Goal: Register for event/course: Sign up to attend an event or enroll in a course

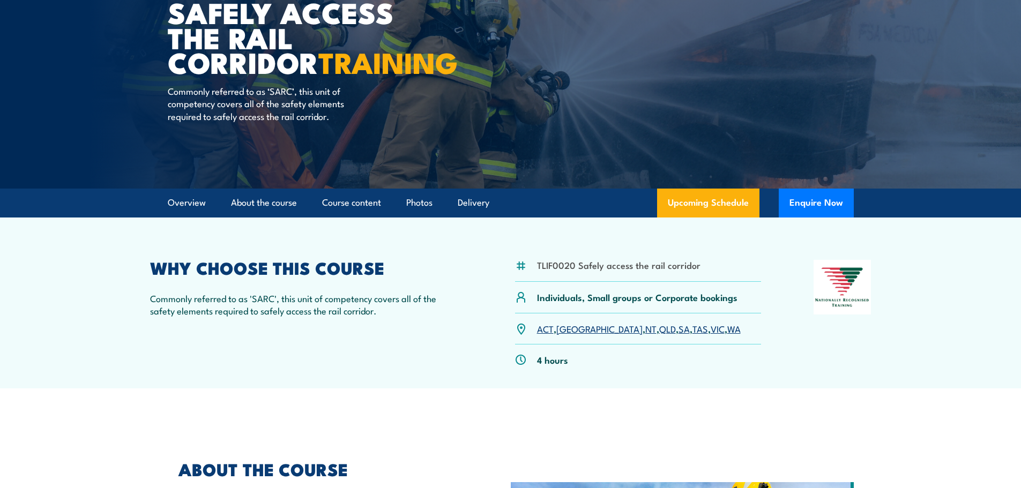
scroll to position [161, 0]
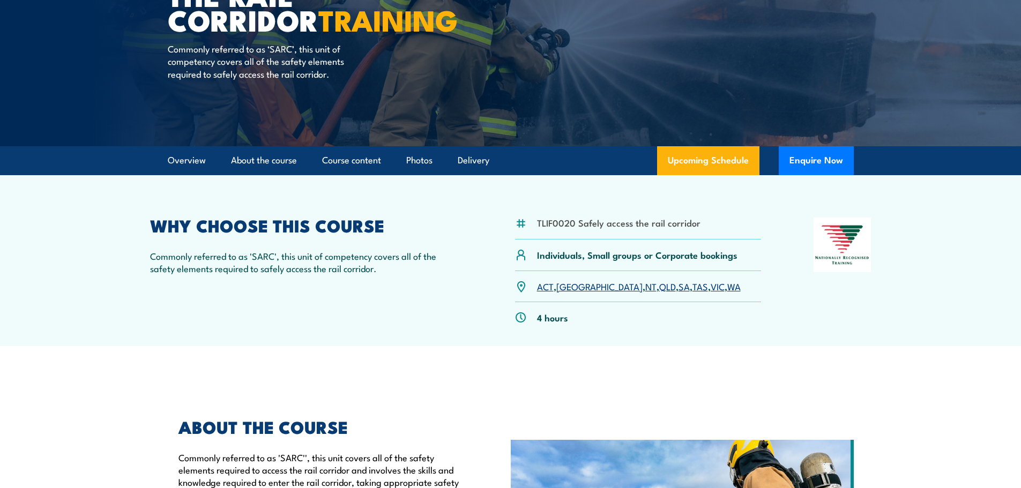
click at [679, 288] on link "SA" at bounding box center [684, 286] width 11 height 13
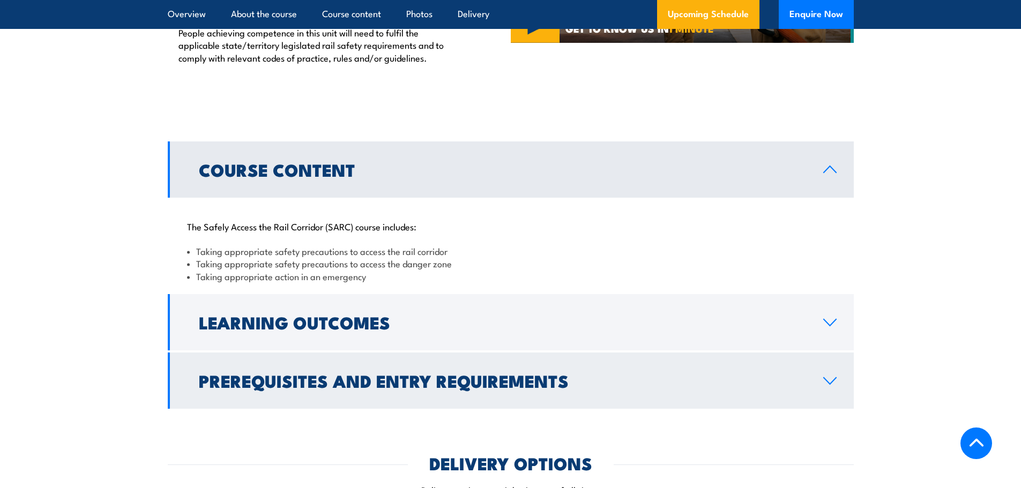
scroll to position [809, 0]
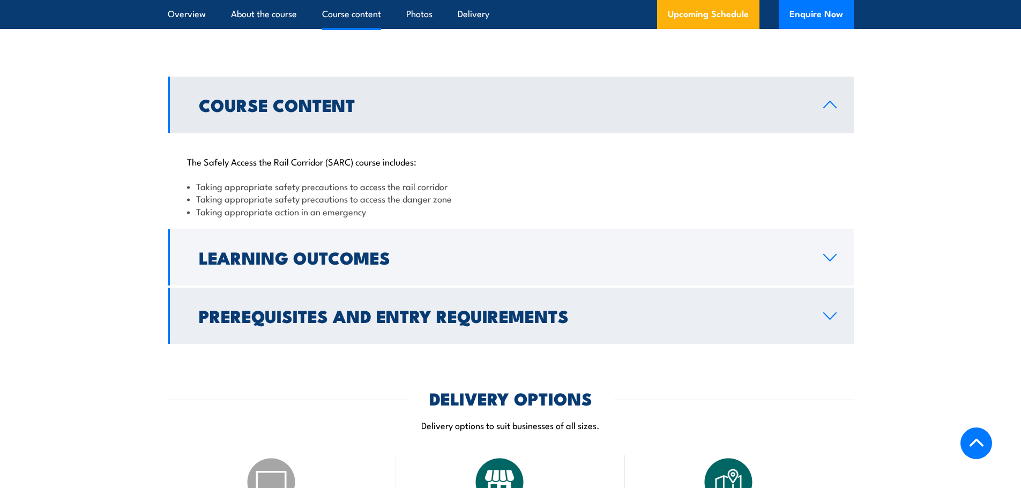
click at [833, 320] on icon at bounding box center [830, 316] width 14 height 9
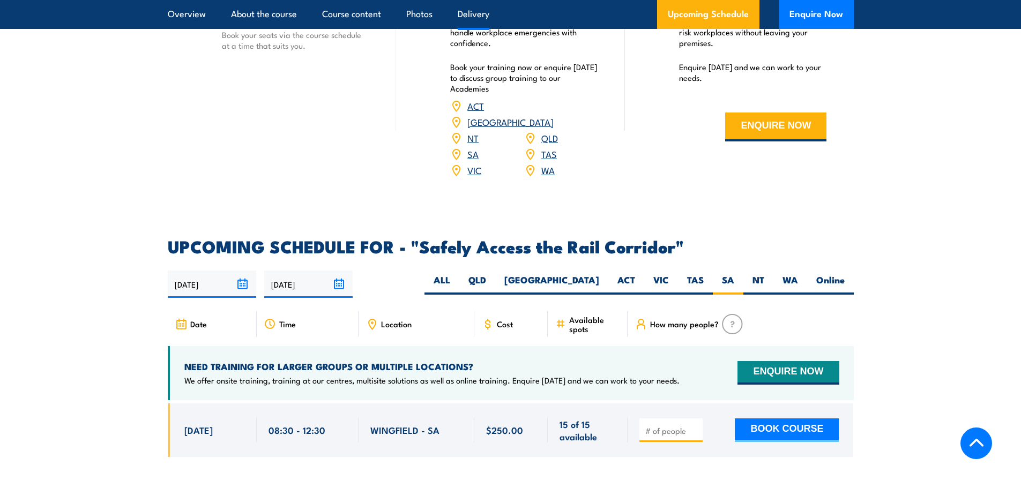
scroll to position [1501, 0]
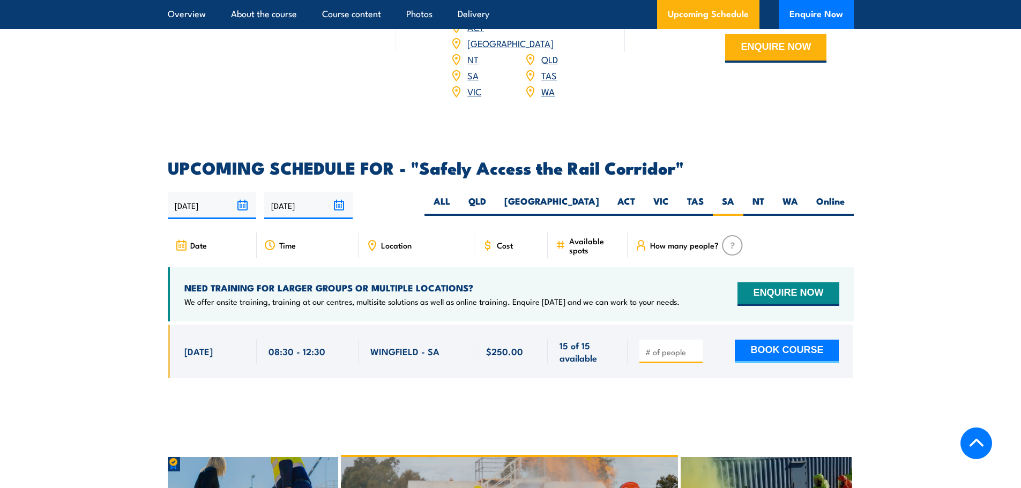
click at [672, 347] on input "number" at bounding box center [673, 352] width 54 height 11
click at [695, 347] on input "1" at bounding box center [673, 352] width 54 height 11
type input "2"
click at [695, 347] on input "2" at bounding box center [673, 352] width 54 height 11
click at [758, 340] on button "BOOK COURSE" at bounding box center [787, 352] width 104 height 24
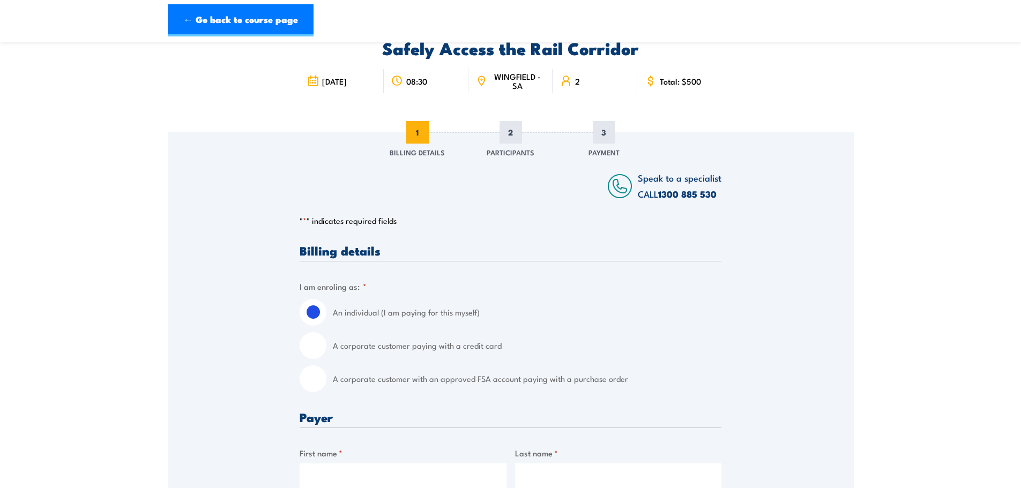
scroll to position [107, 0]
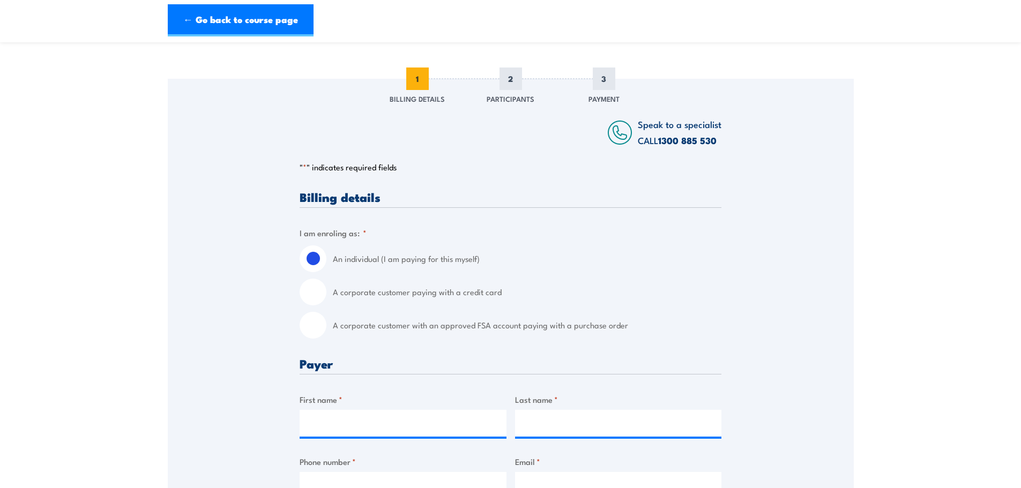
click at [314, 293] on input "A corporate customer paying with a credit card" at bounding box center [313, 292] width 27 height 27
radio input "true"
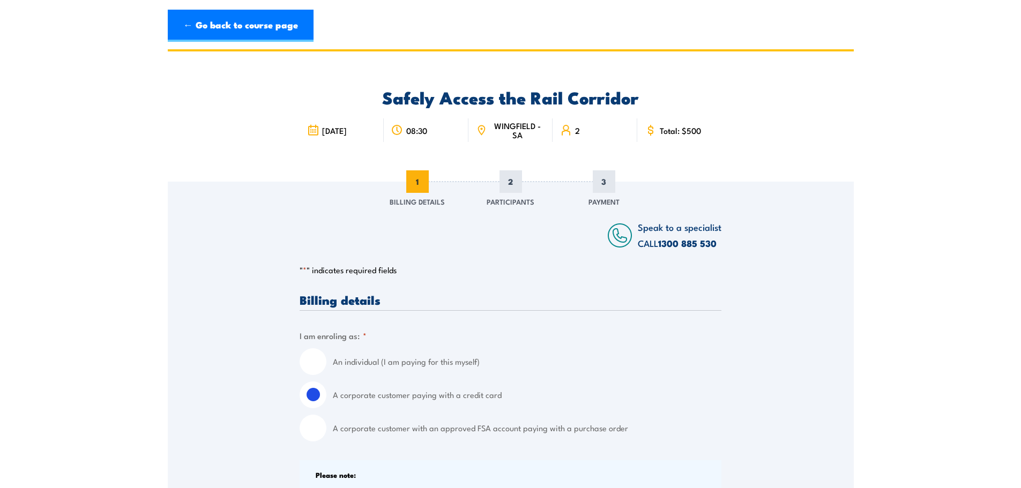
scroll to position [0, 0]
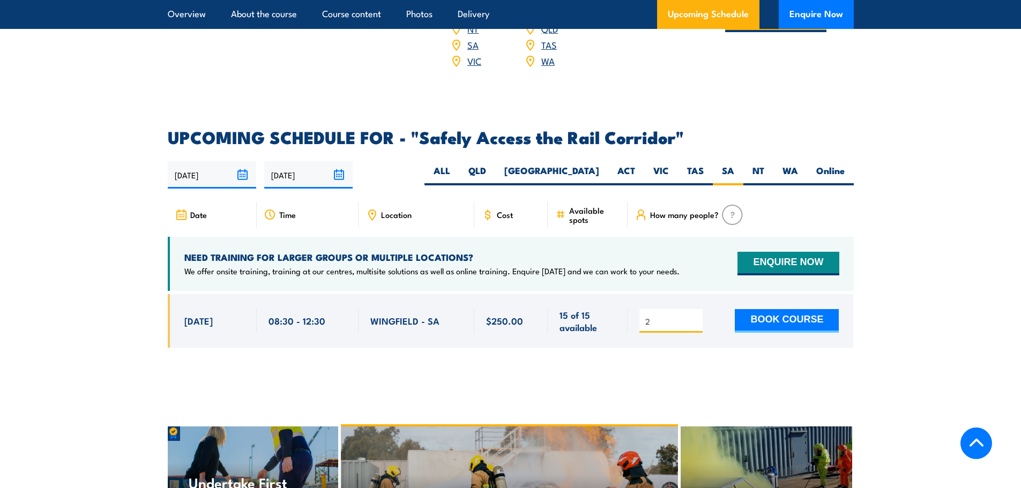
scroll to position [1501, 0]
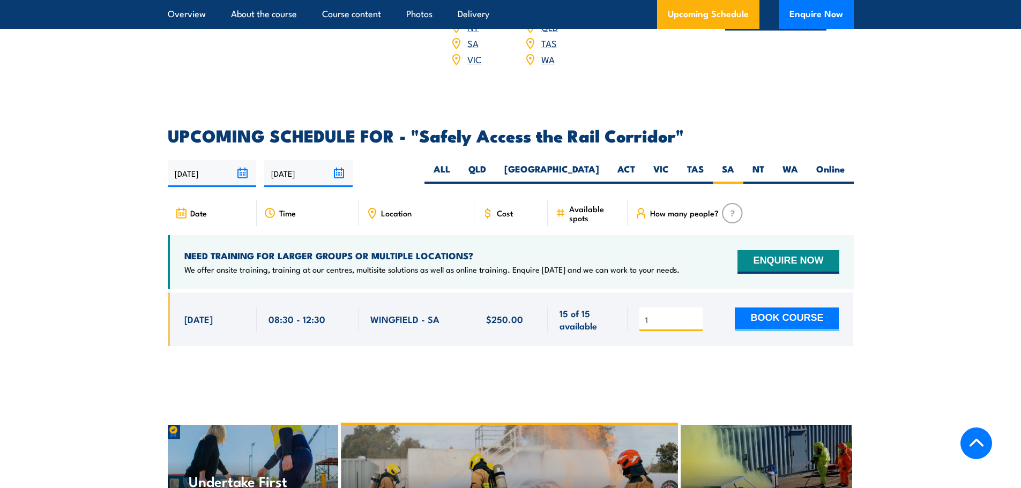
type input "1"
click at [696, 315] on input "1" at bounding box center [673, 320] width 54 height 11
click at [775, 308] on button "BOOK COURSE" at bounding box center [787, 320] width 104 height 24
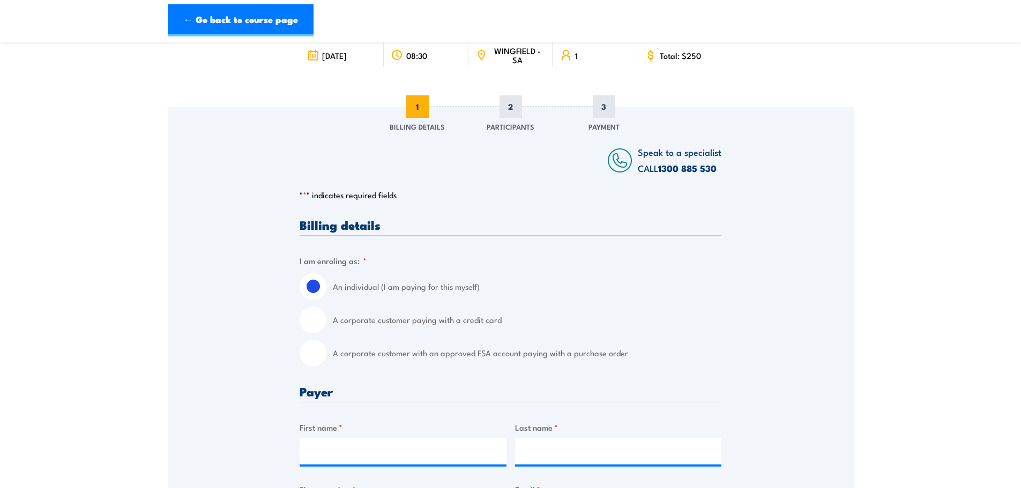
scroll to position [107, 0]
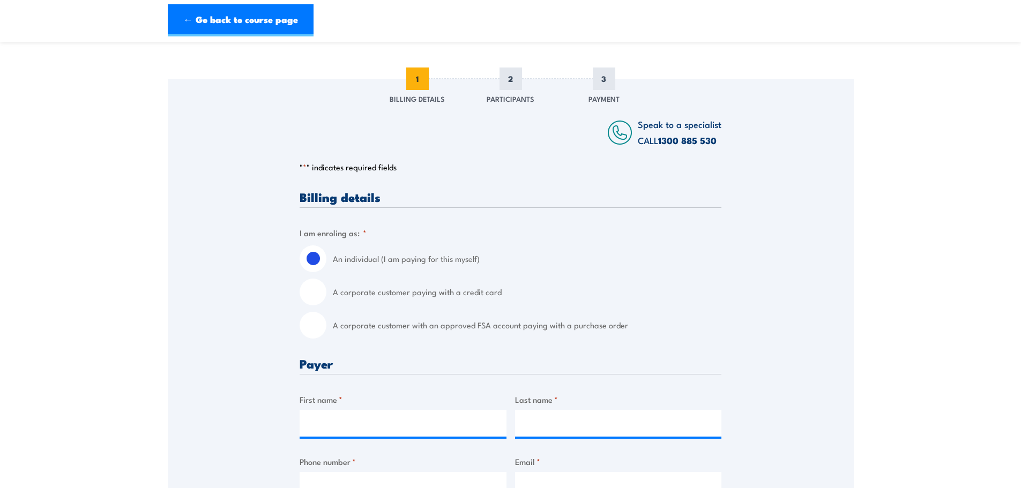
click at [320, 294] on input "A corporate customer paying with a credit card" at bounding box center [313, 292] width 27 height 27
radio input "true"
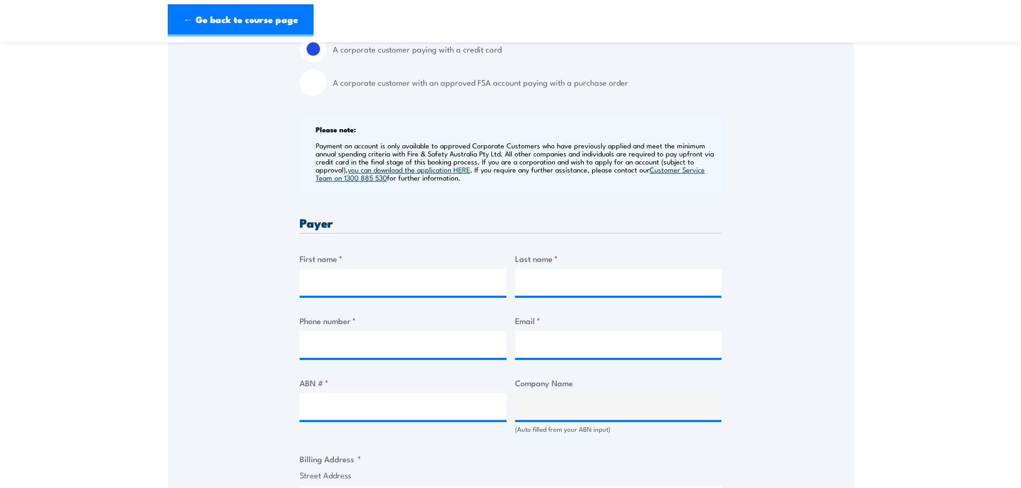
scroll to position [375, 0]
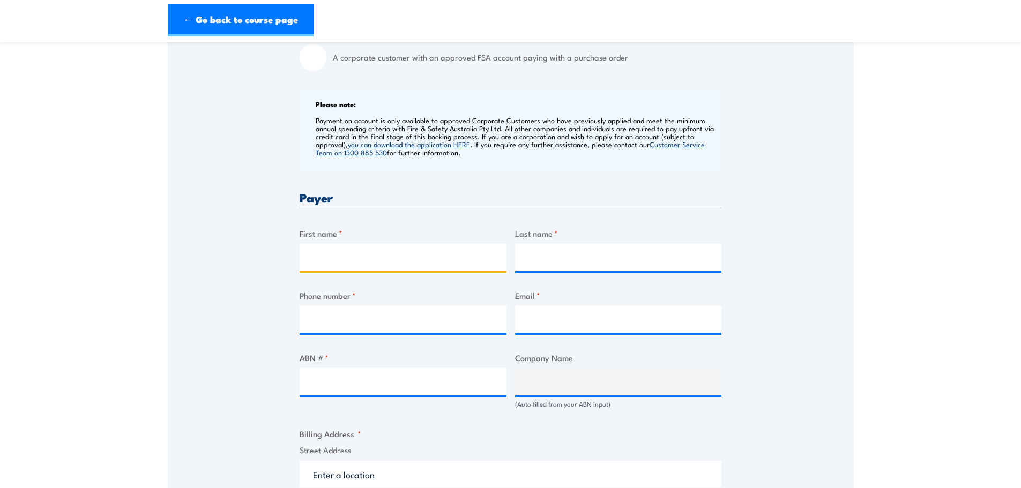
click at [332, 254] on input "First name *" at bounding box center [403, 257] width 207 height 27
type input "Nicola"
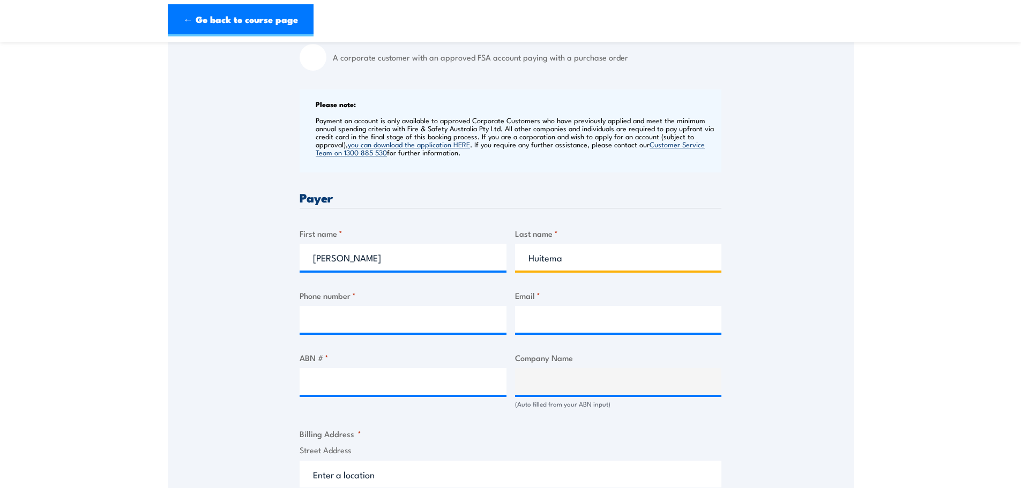
type input "Huitema"
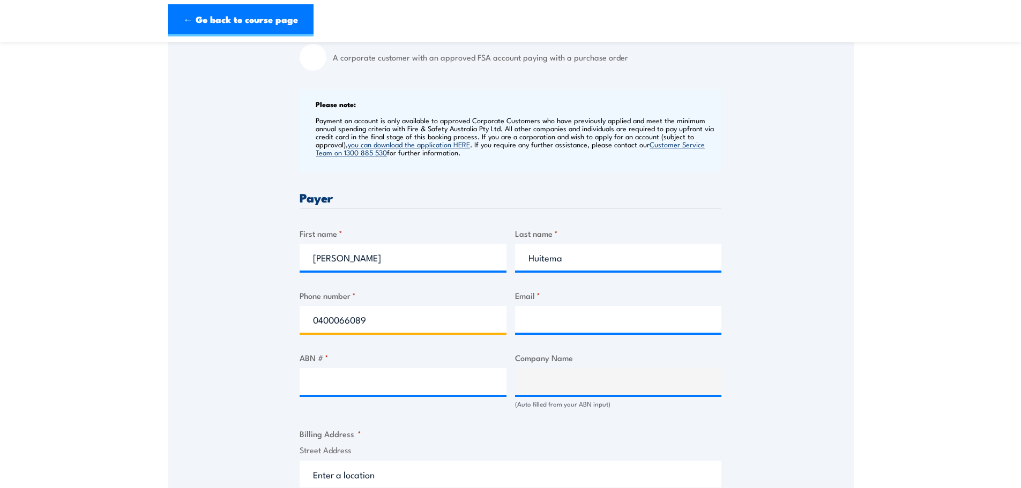
type input "0400066089"
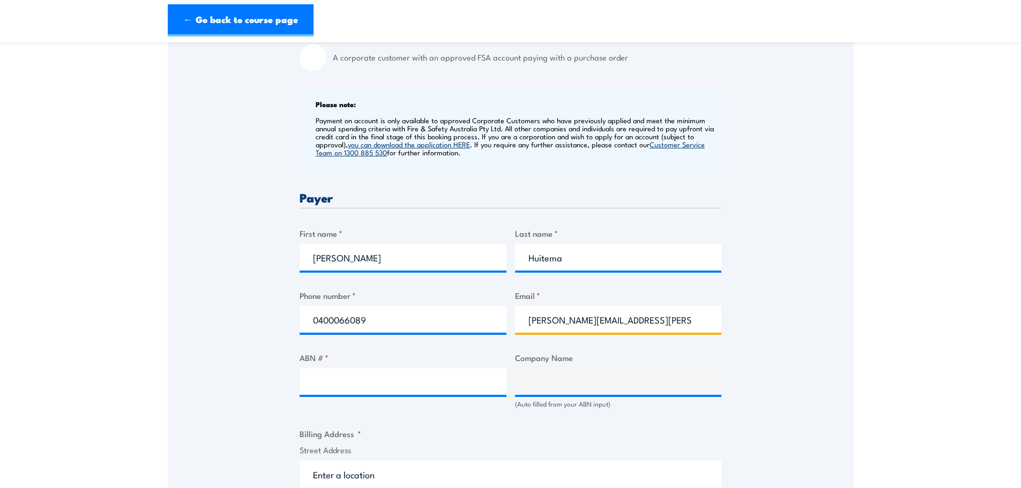
type input "nicola.huitema@engsurveys.com.au"
click at [319, 378] on input "ABN # *" at bounding box center [403, 381] width 207 height 27
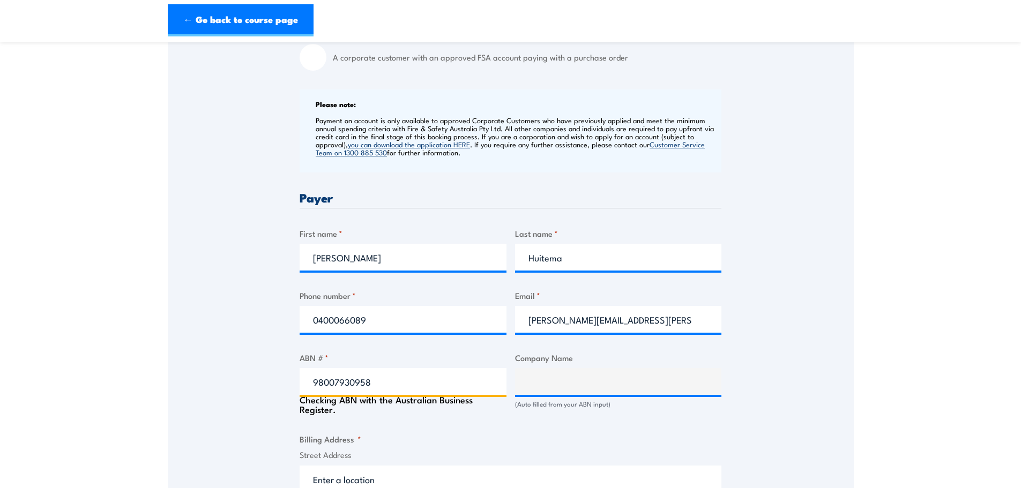
type input "98007930958"
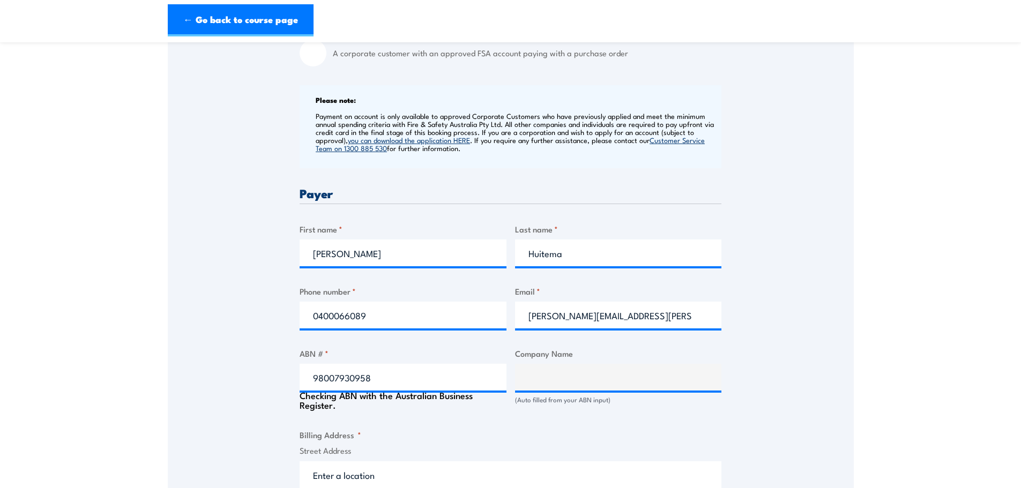
type input "ENGINEERING SURVEYS PTY. LTD."
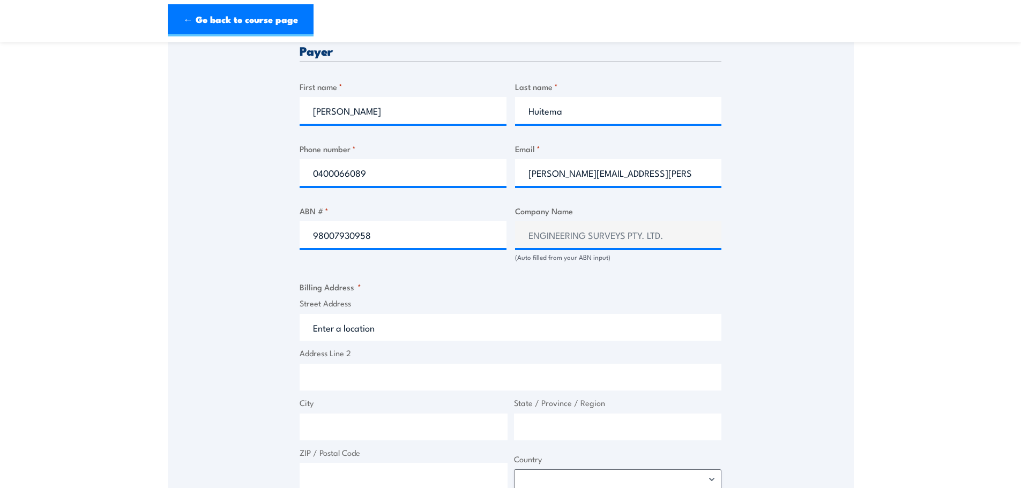
scroll to position [541, 0]
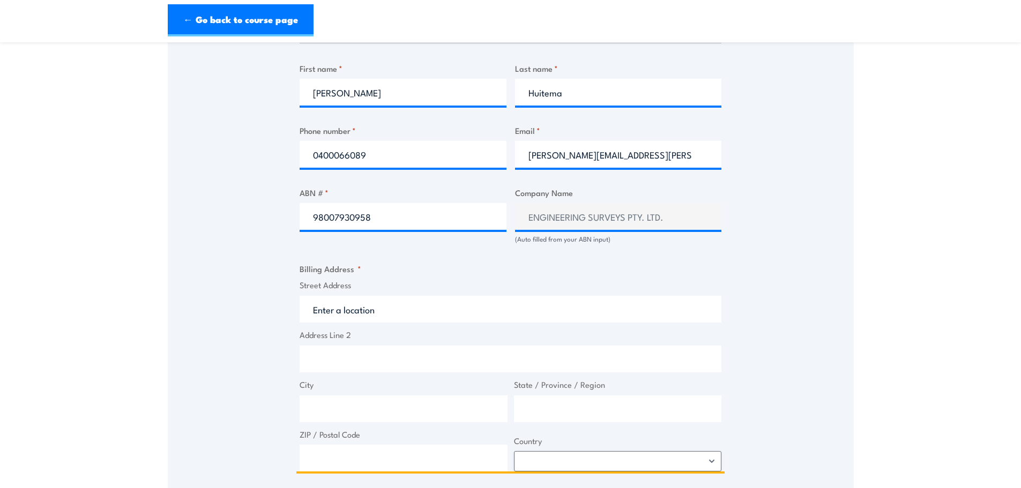
click at [319, 310] on input "Street Address" at bounding box center [511, 309] width 422 height 27
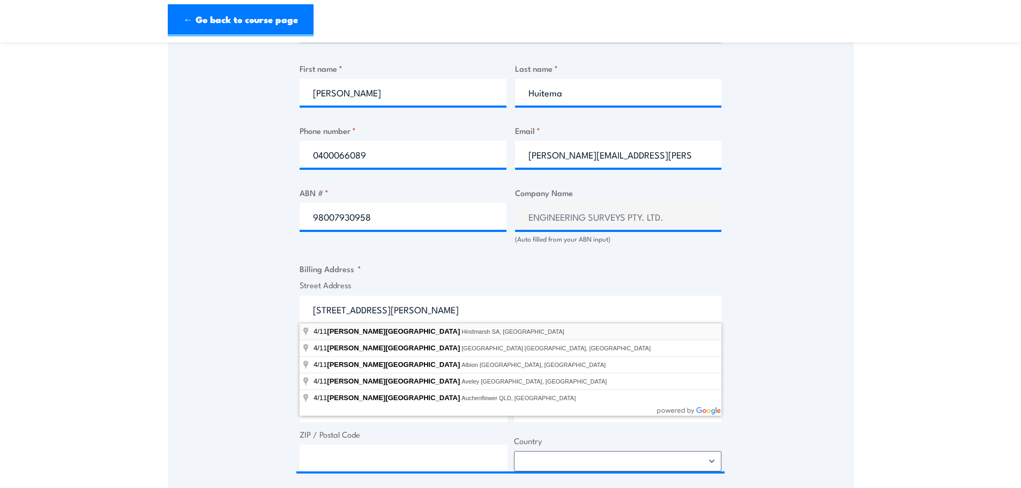
type input "4/11 Ridley Street, Hindmarsh SA, Australia"
type input "11 Ridley St"
type input "Hindmarsh"
type input "[GEOGRAPHIC_DATA]"
type input "5007"
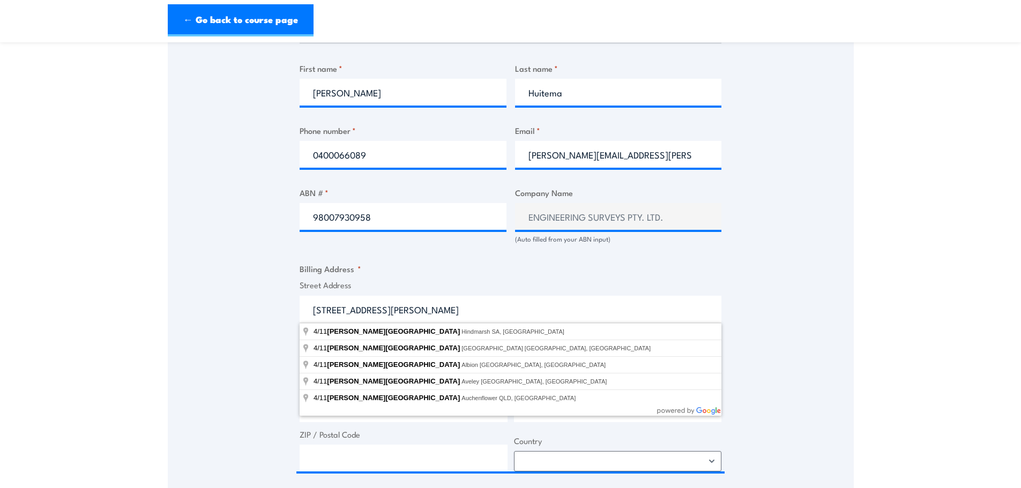
select select "Australia"
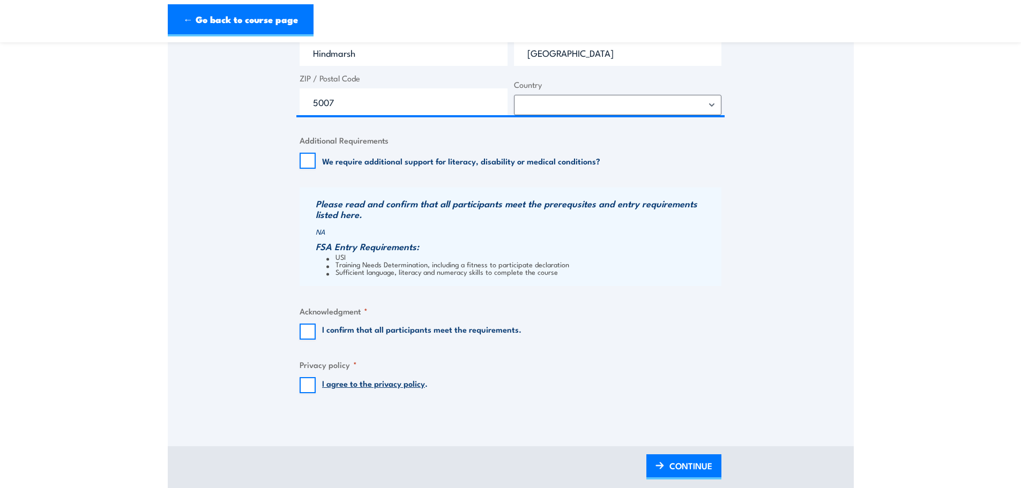
scroll to position [916, 0]
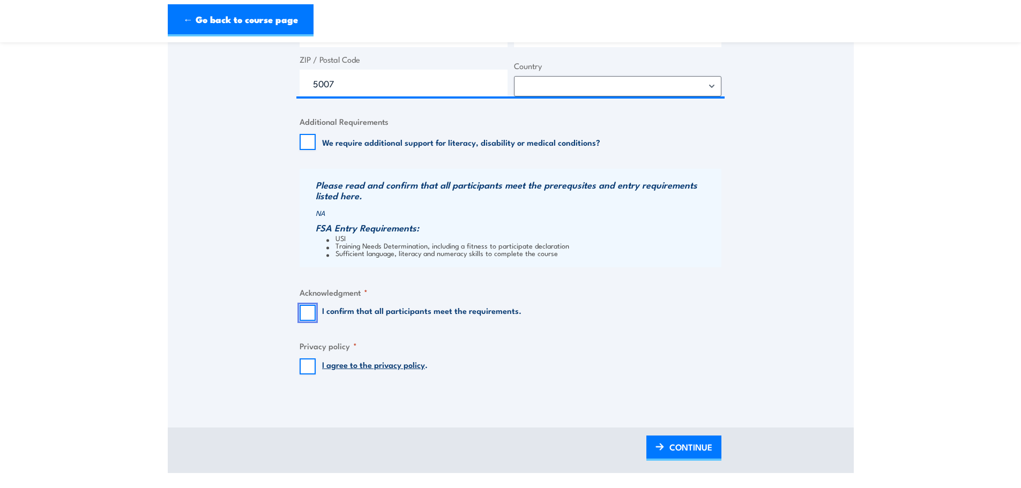
click at [305, 309] on input "I confirm that all participants meet the requirements." at bounding box center [308, 313] width 16 height 16
checkbox input "true"
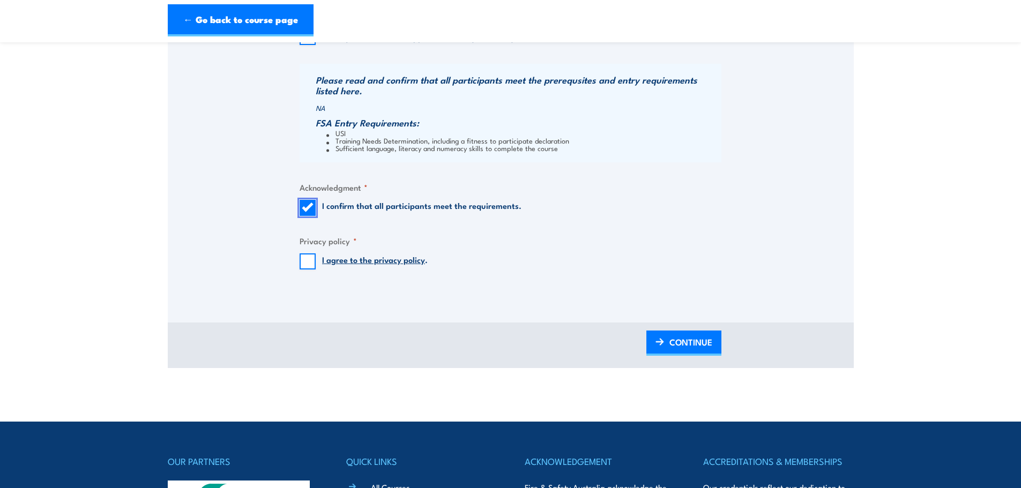
scroll to position [1023, 0]
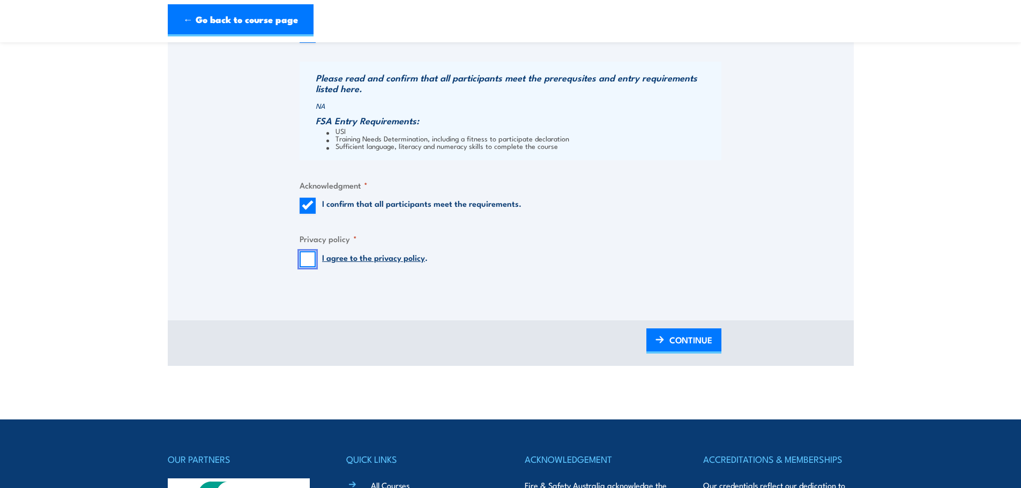
click at [302, 261] on input "I agree to the privacy policy ." at bounding box center [308, 259] width 16 height 16
checkbox input "true"
click at [695, 342] on span "CONTINUE" at bounding box center [691, 340] width 43 height 28
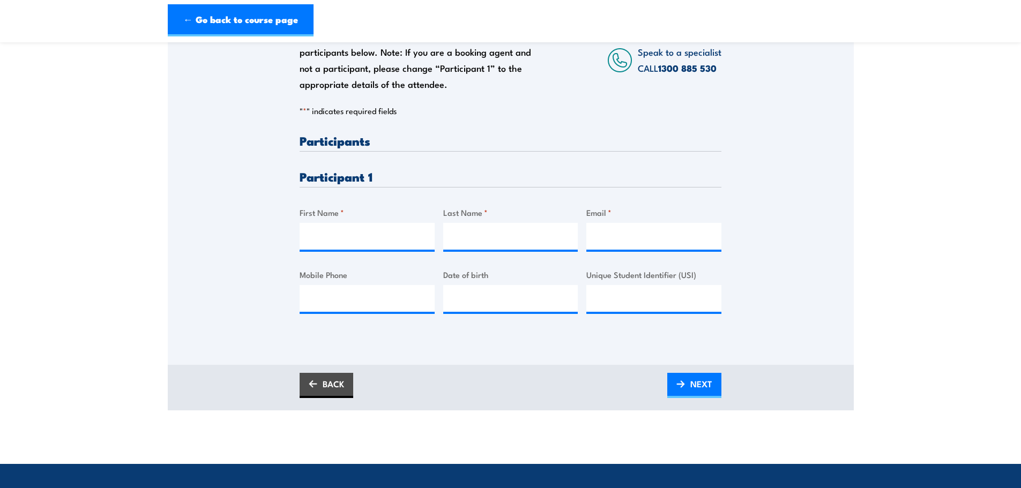
scroll to position [214, 0]
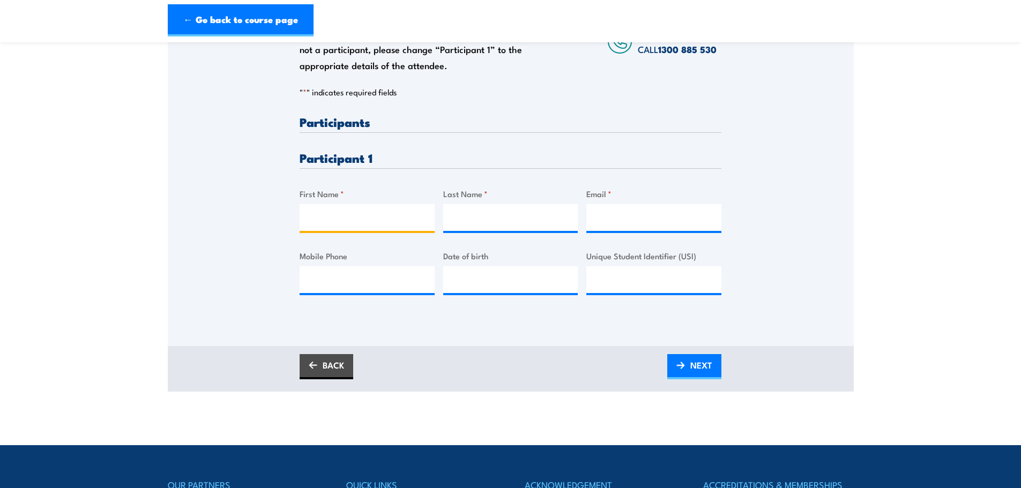
click at [319, 220] on input "First Name *" at bounding box center [367, 217] width 135 height 27
type input "Zain"
type input "Aslam"
click at [608, 223] on input "Email *" at bounding box center [654, 217] width 135 height 27
paste input "zaslam@engsurveys.com.au"
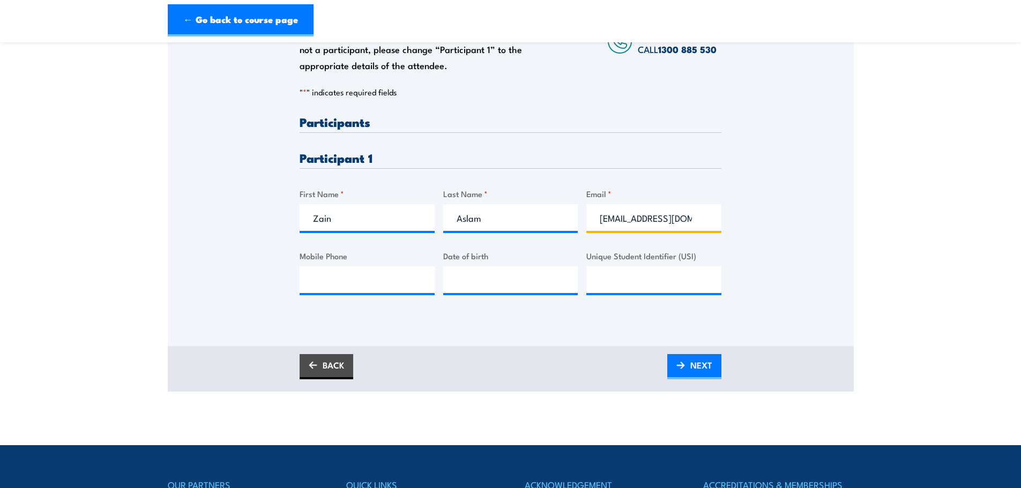
scroll to position [0, 39]
type input "zaslam@engsurveys.com.au"
click at [369, 289] on input "Mobile Phone" at bounding box center [367, 279] width 135 height 27
paste input "0413 925 381"
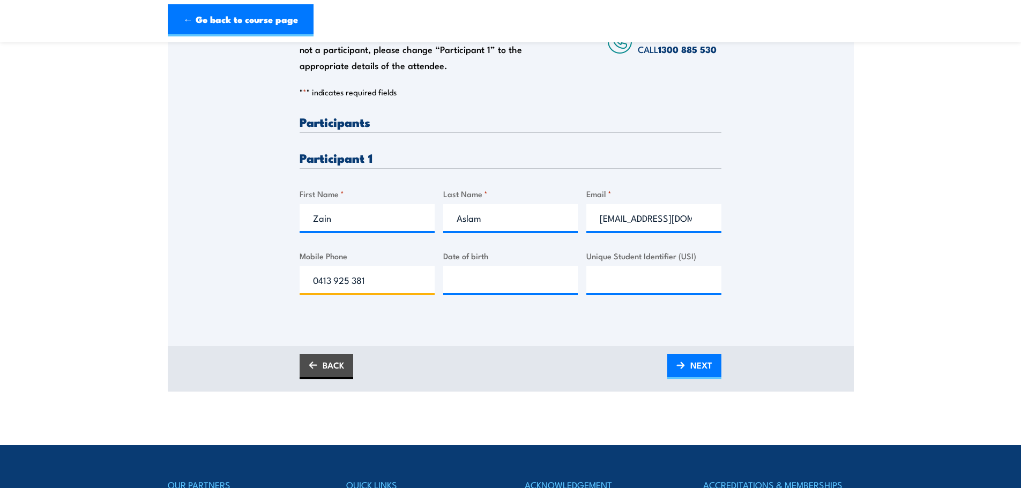
type input "0413 925 381"
type input "__/__/____"
click at [462, 285] on input "__/__/____" at bounding box center [510, 279] width 135 height 27
click at [455, 283] on input "__/__/____" at bounding box center [510, 279] width 135 height 27
type input "20/02/1996"
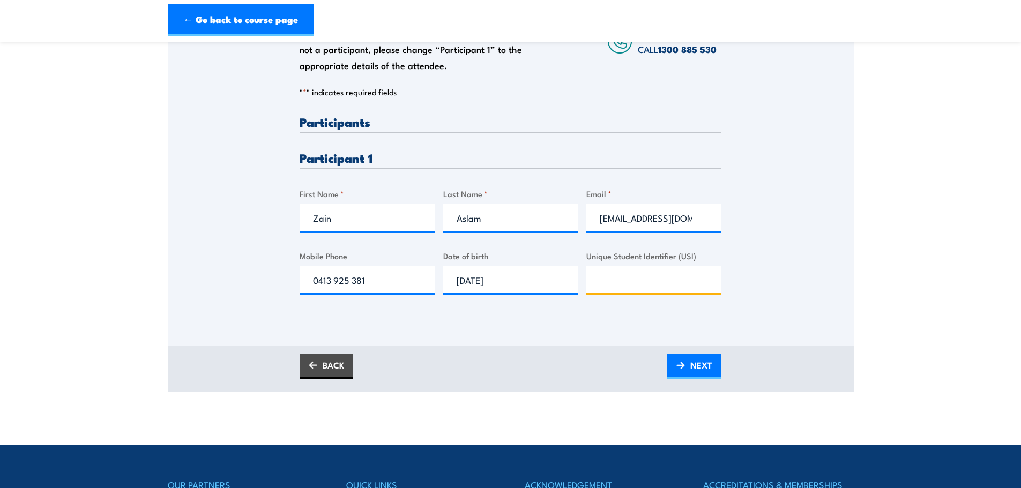
click at [599, 286] on input "Unique Student Identifier (USI)" at bounding box center [654, 279] width 135 height 27
paste input "26DWHKBU5B"
type input "26DWHKBU5B"
click at [694, 366] on span "NEXT" at bounding box center [702, 365] width 22 height 28
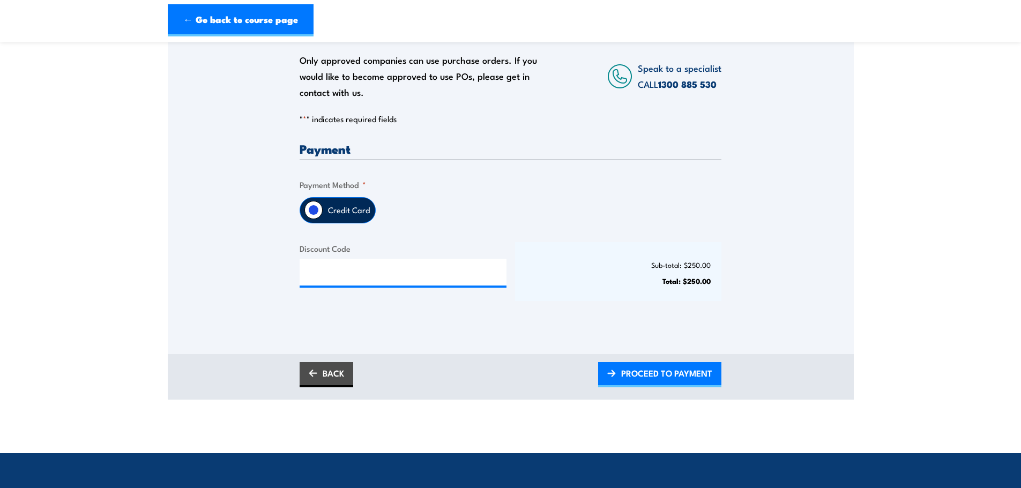
scroll to position [214, 0]
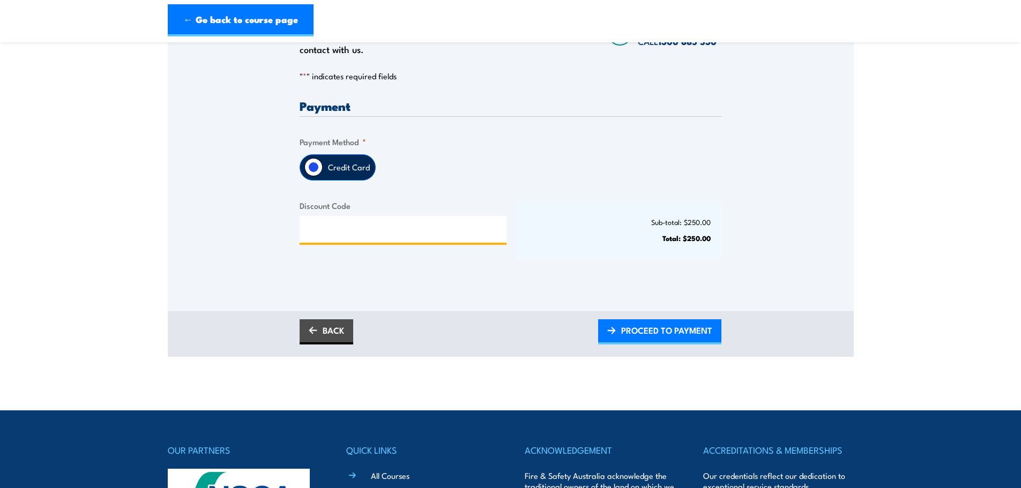
click at [335, 234] on input "Discount Code" at bounding box center [403, 229] width 207 height 27
paste input "26DWHKBU5B"
type input "26DWHKBU5B"
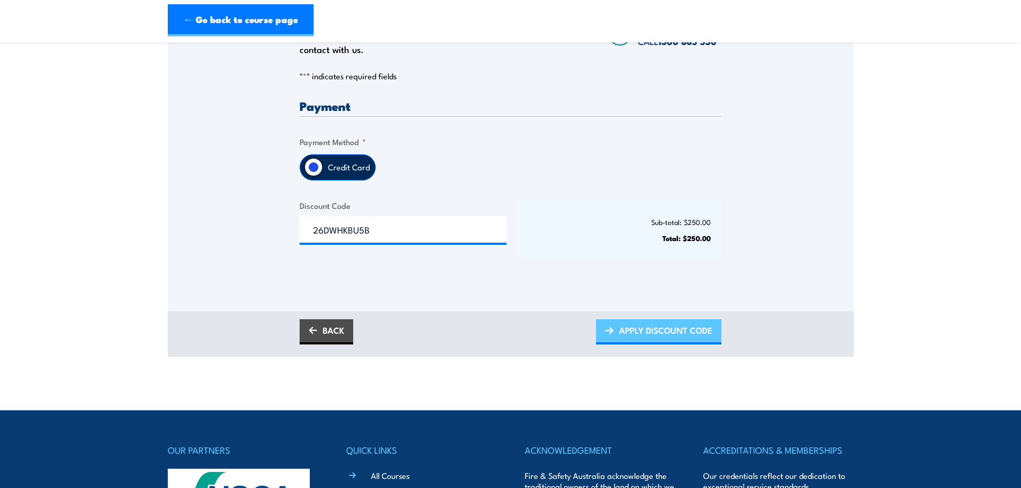
click at [670, 336] on span "APPLY DISCOUNT CODE" at bounding box center [665, 330] width 93 height 28
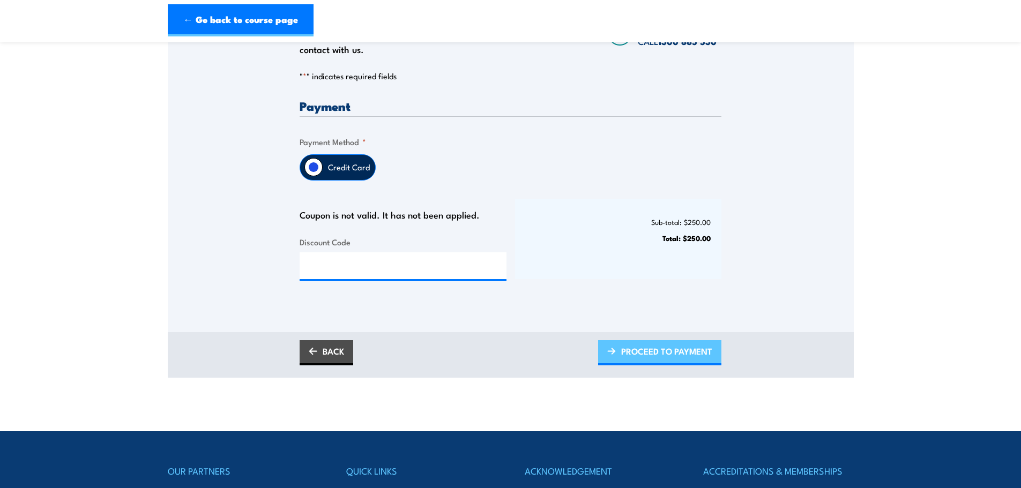
click at [650, 352] on span "PROCEED TO PAYMENT" at bounding box center [666, 351] width 91 height 28
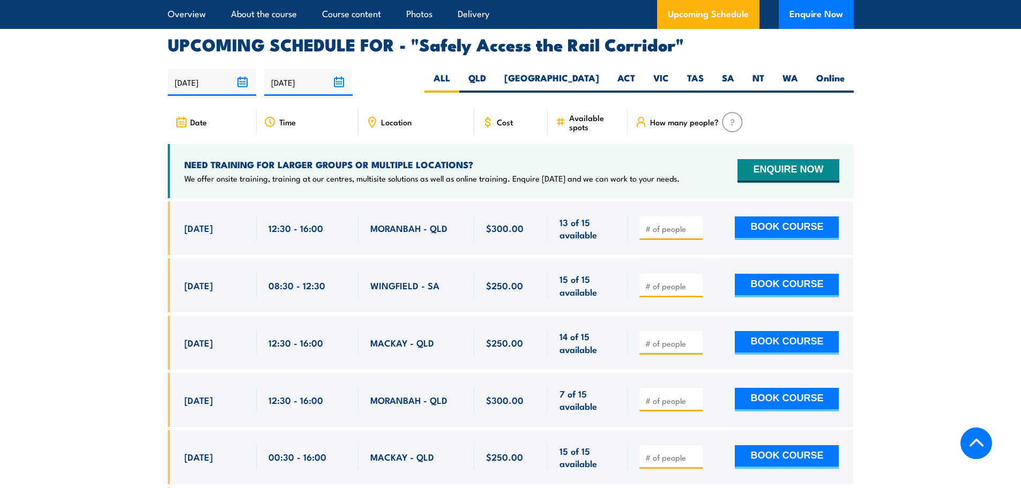
scroll to position [1589, 0]
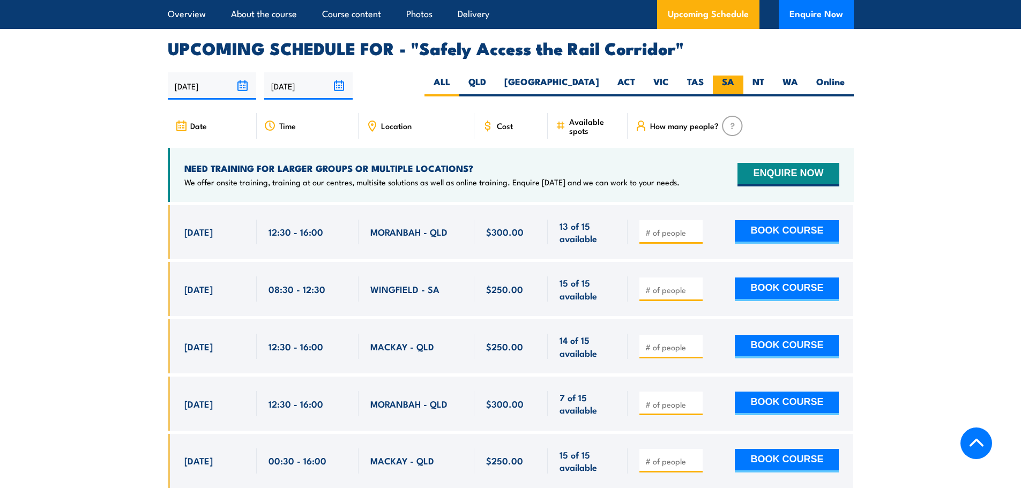
click at [725, 76] on label "SA" at bounding box center [728, 86] width 31 height 21
click at [735, 76] on input "SA" at bounding box center [738, 79] width 7 height 7
radio input "true"
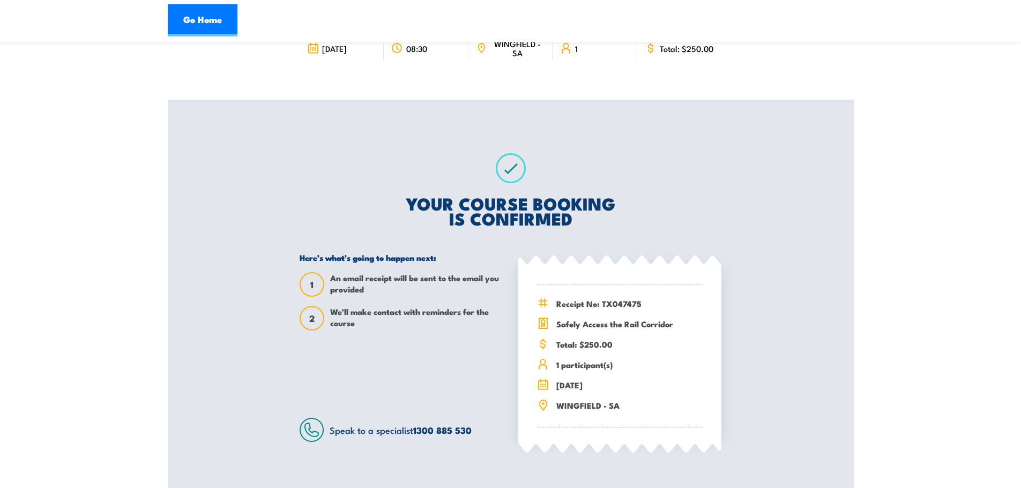
scroll to position [54, 0]
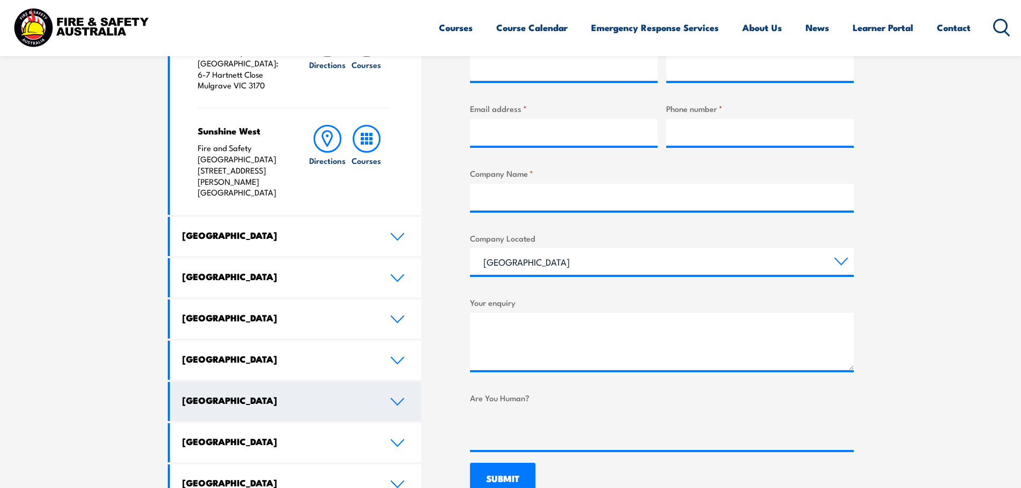
scroll to position [483, 0]
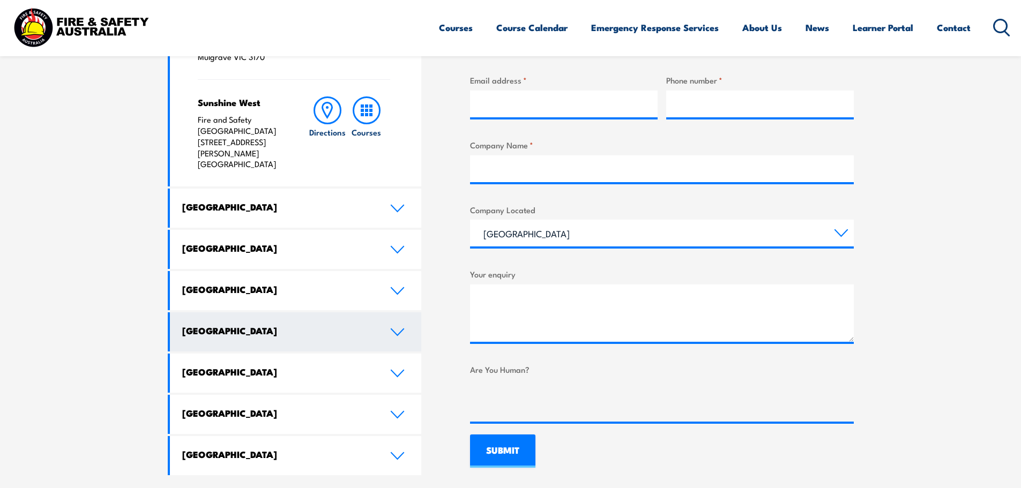
click at [237, 325] on h4 "[GEOGRAPHIC_DATA]" at bounding box center [278, 331] width 192 height 12
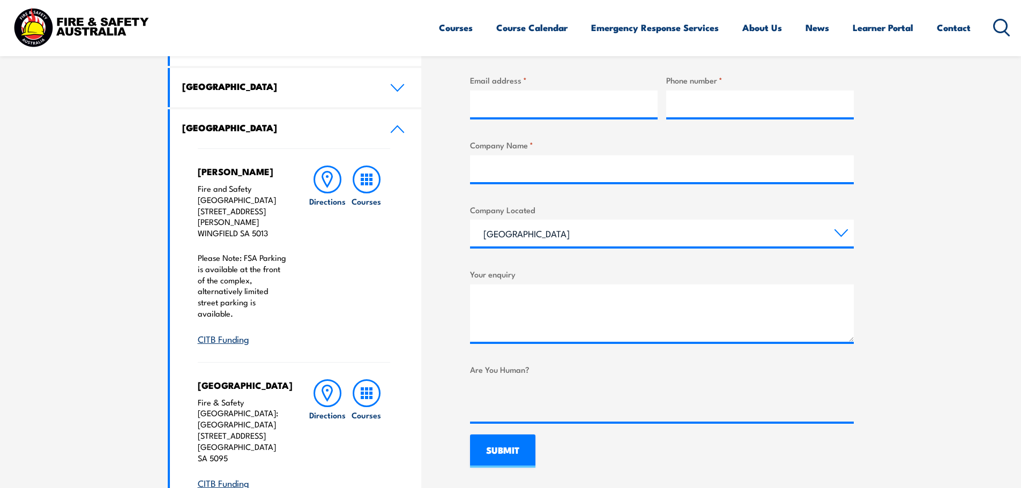
drag, startPoint x: 197, startPoint y: 189, endPoint x: 269, endPoint y: 209, distance: 74.2
click at [269, 209] on p "Fire and Safety Australia Unit 3, 259 Hanson Road WINGFIELD SA 5013" at bounding box center [243, 211] width 90 height 56
copy p "Fire and Safety Australia Unit 3, 259 Hanson Road WINGFIELD SA 5013"
click at [203, 196] on p "Fire and Safety Australia Unit 3, 259 Hanson Road WINGFIELD SA 5013" at bounding box center [243, 211] width 90 height 56
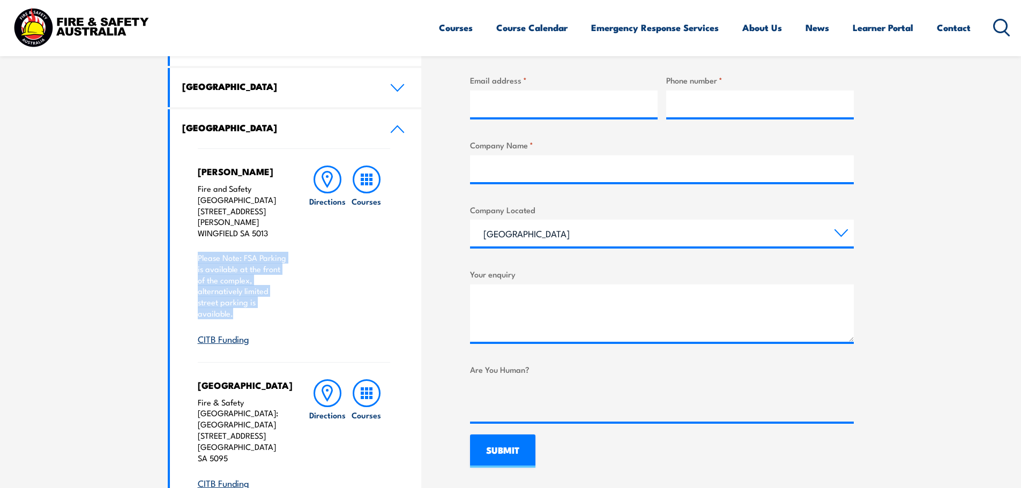
drag, startPoint x: 197, startPoint y: 235, endPoint x: 243, endPoint y: 290, distance: 71.5
click at [243, 290] on p "Please Note: FSA Parking is available at the front of the complex, alternativel…" at bounding box center [243, 286] width 90 height 67
copy p "Please Note: FSA Parking is available at the front of the complex, alternativel…"
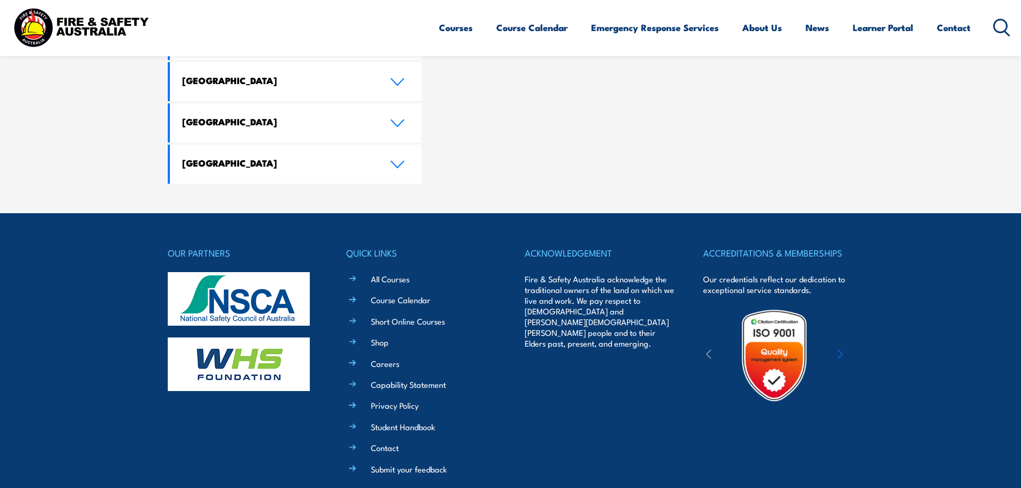
scroll to position [1213, 0]
